Goal: Information Seeking & Learning: Learn about a topic

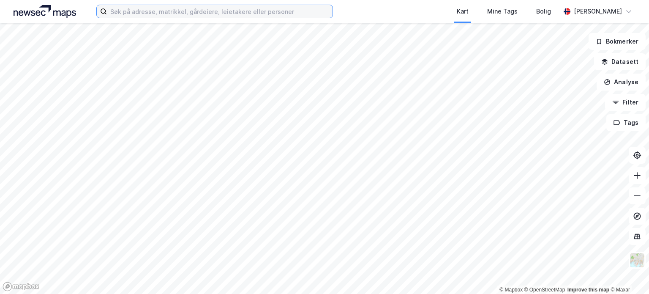
click at [298, 9] on input at bounding box center [220, 11] width 226 height 13
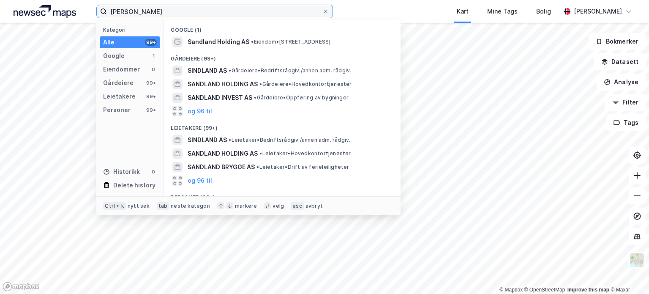
click at [135, 11] on input "thomas sandland" at bounding box center [215, 11] width 216 height 13
drag, startPoint x: 179, startPoint y: 13, endPoint x: 87, endPoint y: 10, distance: 91.7
click at [87, 10] on div "thomas s sandland Kategori Alle 99+ Google 1 Eiendommer 0 Gårdeiere 99+ Leietak…" at bounding box center [324, 11] width 649 height 23
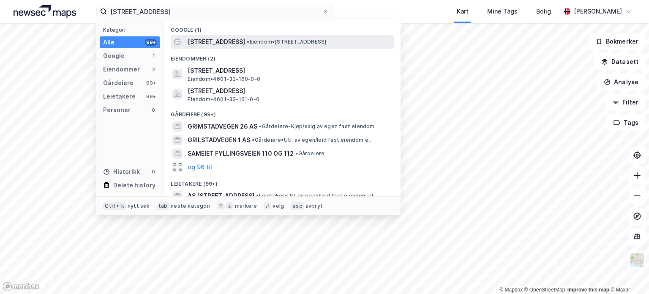
click at [260, 44] on span "• Eiendom • Grimstadvegen 112A, 5252 Søreidgrend" at bounding box center [286, 41] width 79 height 7
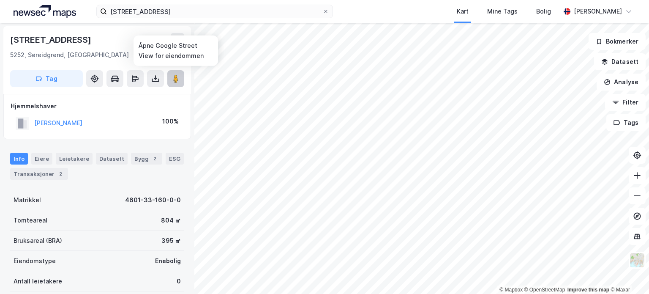
click at [176, 78] on image at bounding box center [175, 78] width 5 height 8
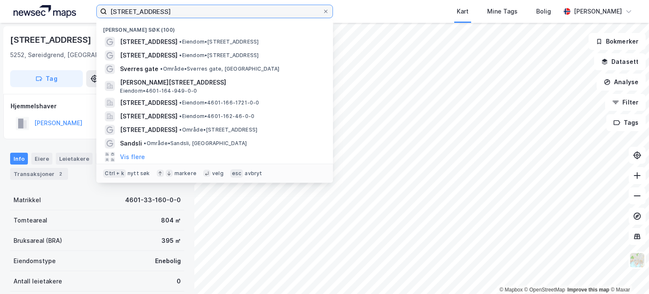
drag, startPoint x: 172, startPoint y: 11, endPoint x: 93, endPoint y: 11, distance: 78.2
click at [93, 11] on div "grimstadvegen 112 Nylige søk (100) Grimstadvegen 112A • Eiendom • Grimstadvegen…" at bounding box center [324, 11] width 649 height 23
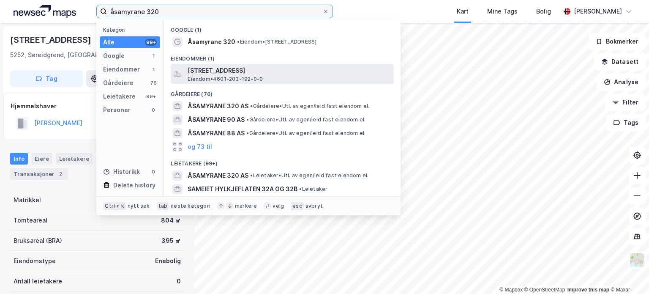
type input "åsamyrane 320"
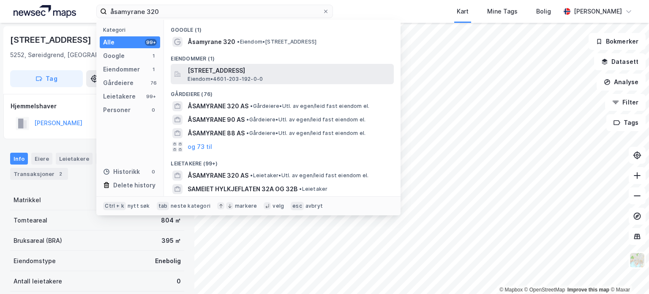
click at [264, 67] on span "[STREET_ADDRESS]" at bounding box center [289, 71] width 203 height 10
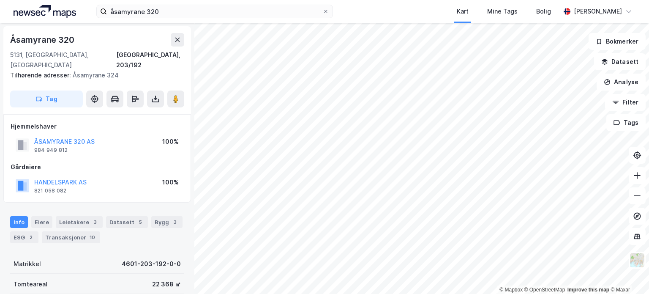
scroll to position [2, 0]
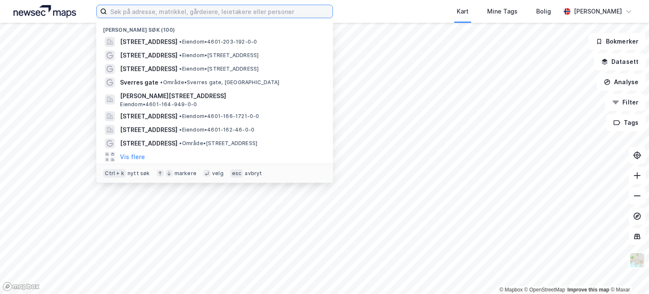
click at [212, 12] on input at bounding box center [220, 11] width 226 height 13
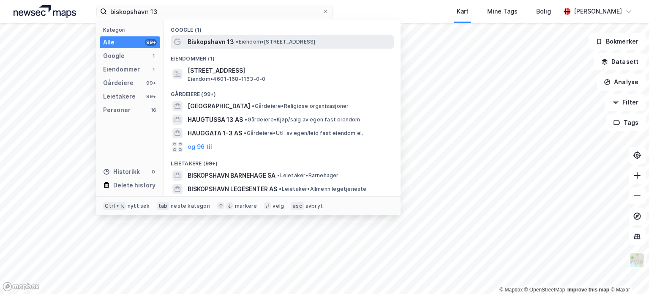
click at [243, 41] on span "• Eiendom • [STREET_ADDRESS]" at bounding box center [275, 41] width 79 height 7
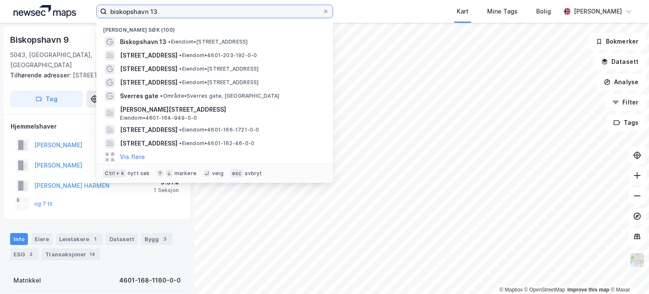
drag, startPoint x: 169, startPoint y: 13, endPoint x: 73, endPoint y: 8, distance: 96.5
click at [74, 8] on div "biskopshavn 13 Nylige søk (100) [GEOGRAPHIC_DATA] 13 • Eiendom • [STREET_ADDRES…" at bounding box center [324, 11] width 649 height 23
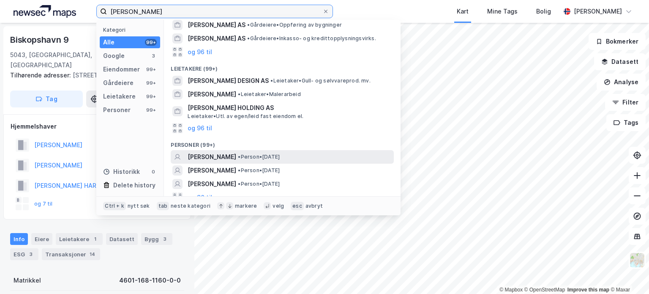
scroll to position [197, 0]
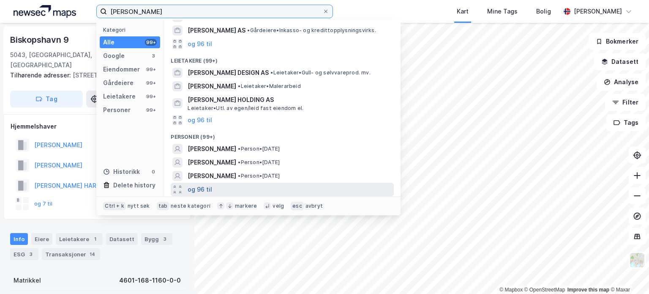
type input "[PERSON_NAME]"
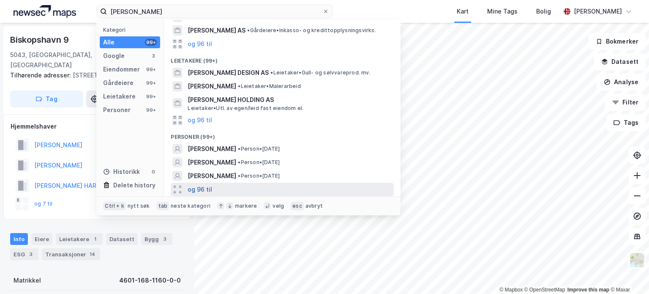
click at [203, 188] on button "og 96 til" at bounding box center [200, 189] width 25 height 10
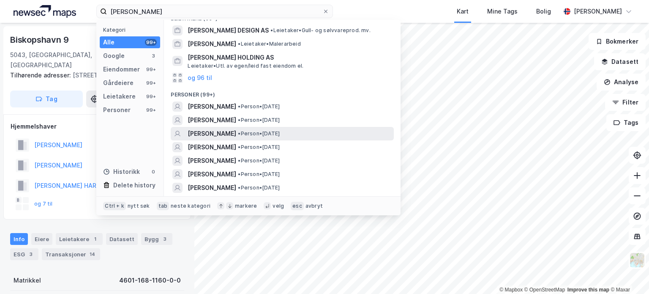
scroll to position [281, 0]
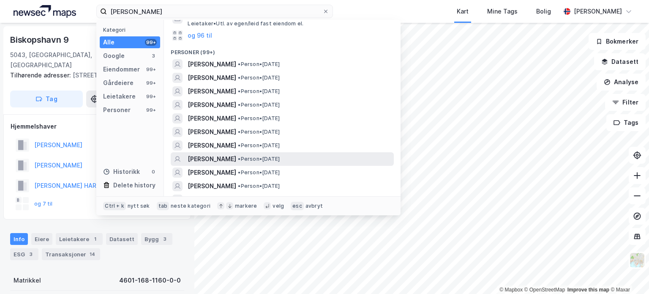
click at [280, 159] on span "• Person • [DATE]" at bounding box center [259, 159] width 42 height 7
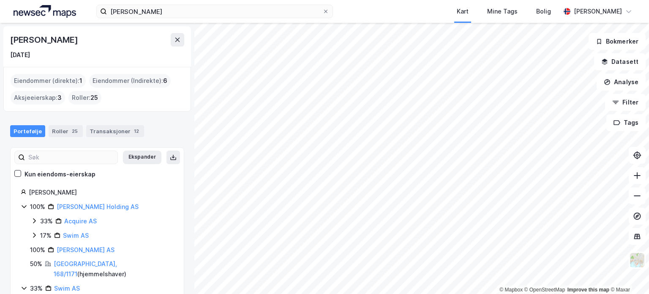
click at [344, 293] on html "[PERSON_NAME] Kart Mine Tags Bolig [PERSON_NAME] © Mapbox © OpenStreetMap Impro…" at bounding box center [324, 147] width 649 height 294
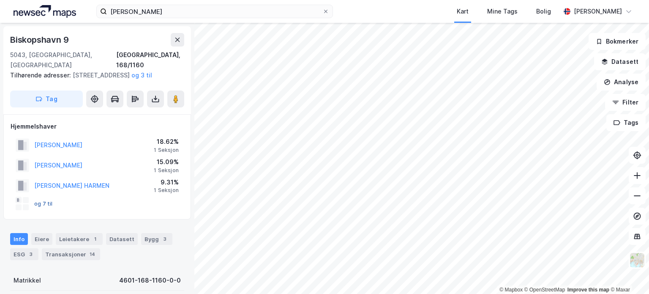
click at [0, 0] on button "og 7 til" at bounding box center [0, 0] width 0 height 0
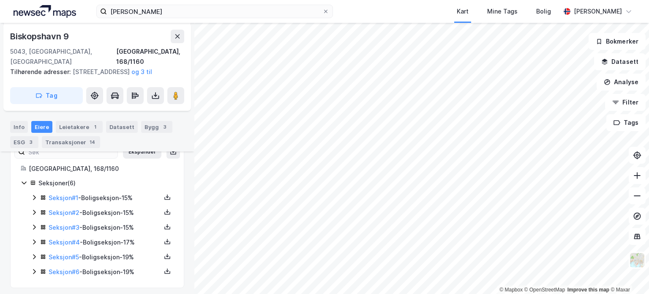
scroll to position [133, 0]
